Goal: Task Accomplishment & Management: Manage account settings

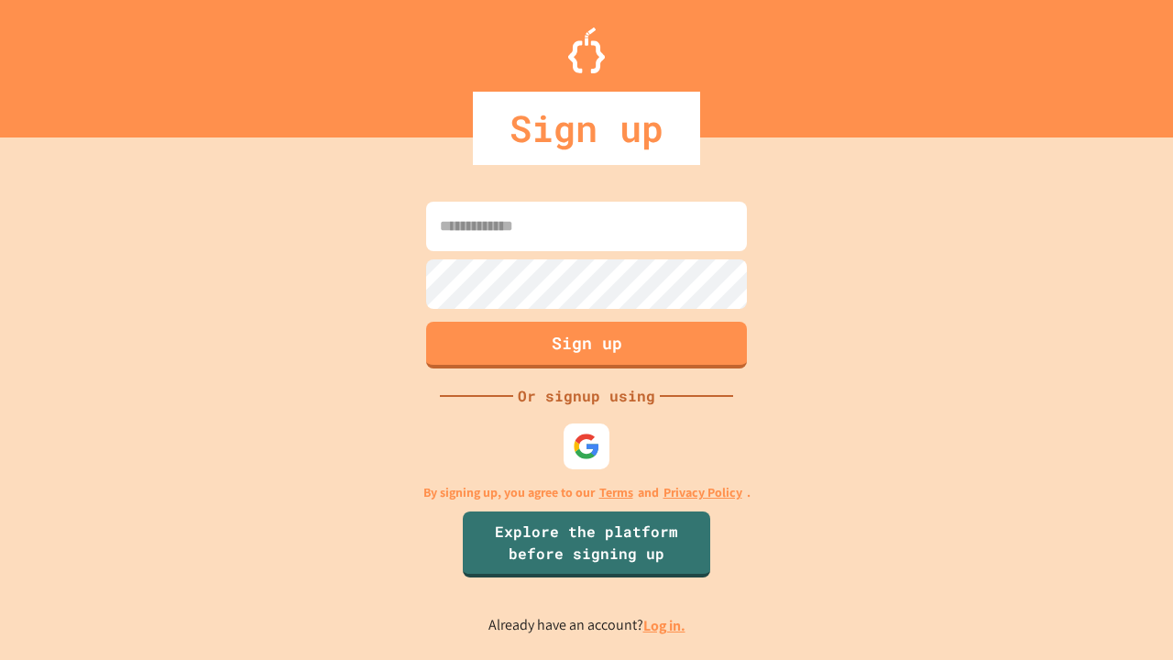
click at [665, 625] on link "Log in." at bounding box center [664, 625] width 42 height 19
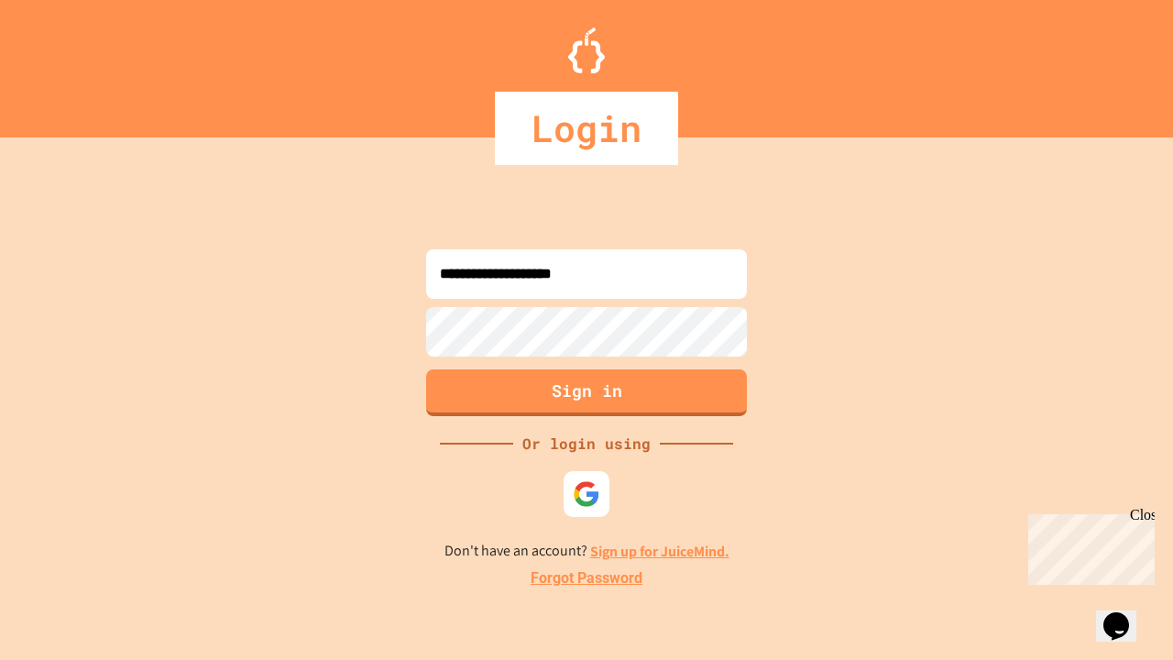
type input "**********"
